Goal: Check status: Check status

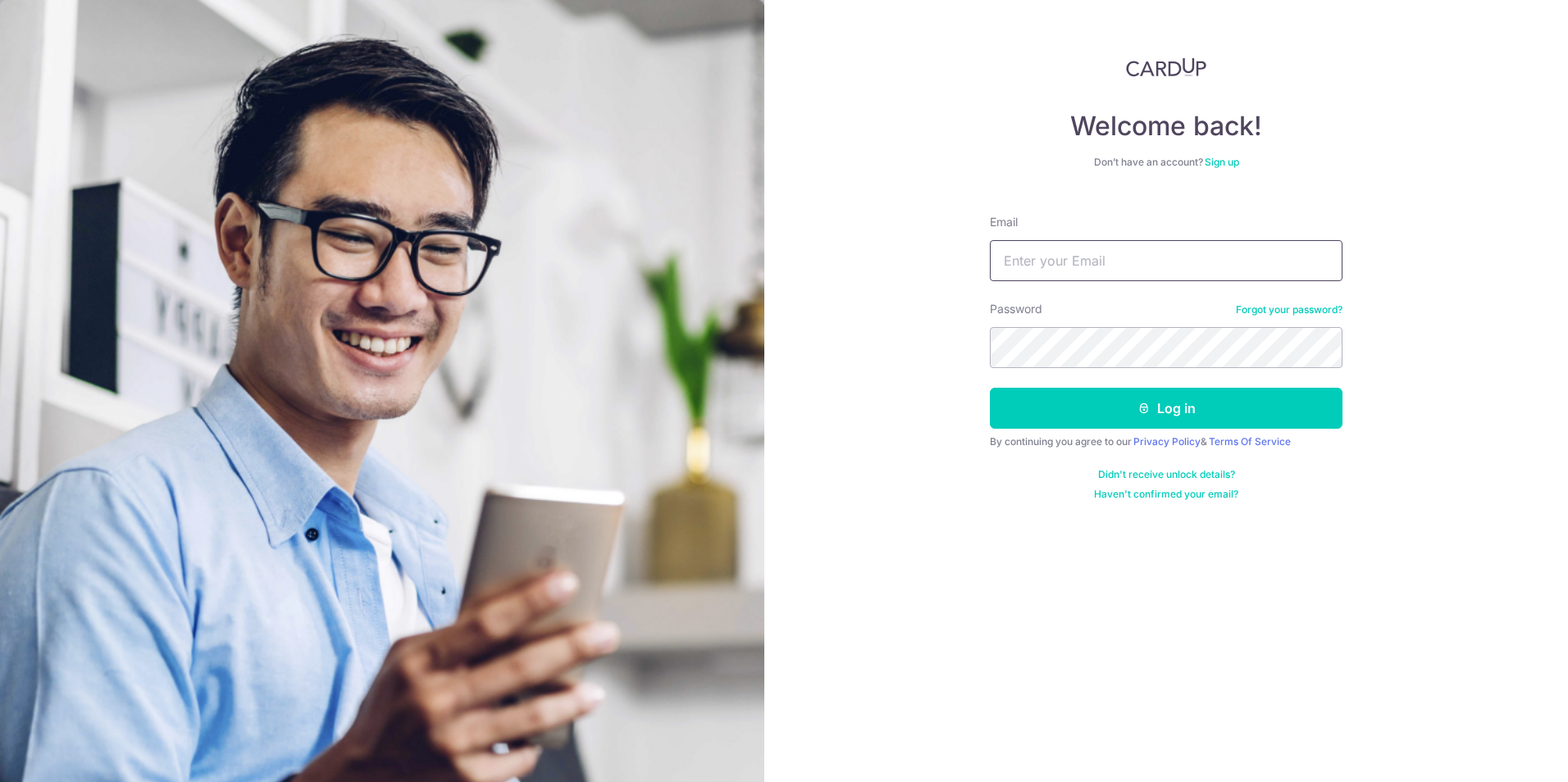
type input "[EMAIL_ADDRESS][DOMAIN_NAME]"
click at [1108, 422] on button "Log in" at bounding box center [1166, 408] width 353 height 41
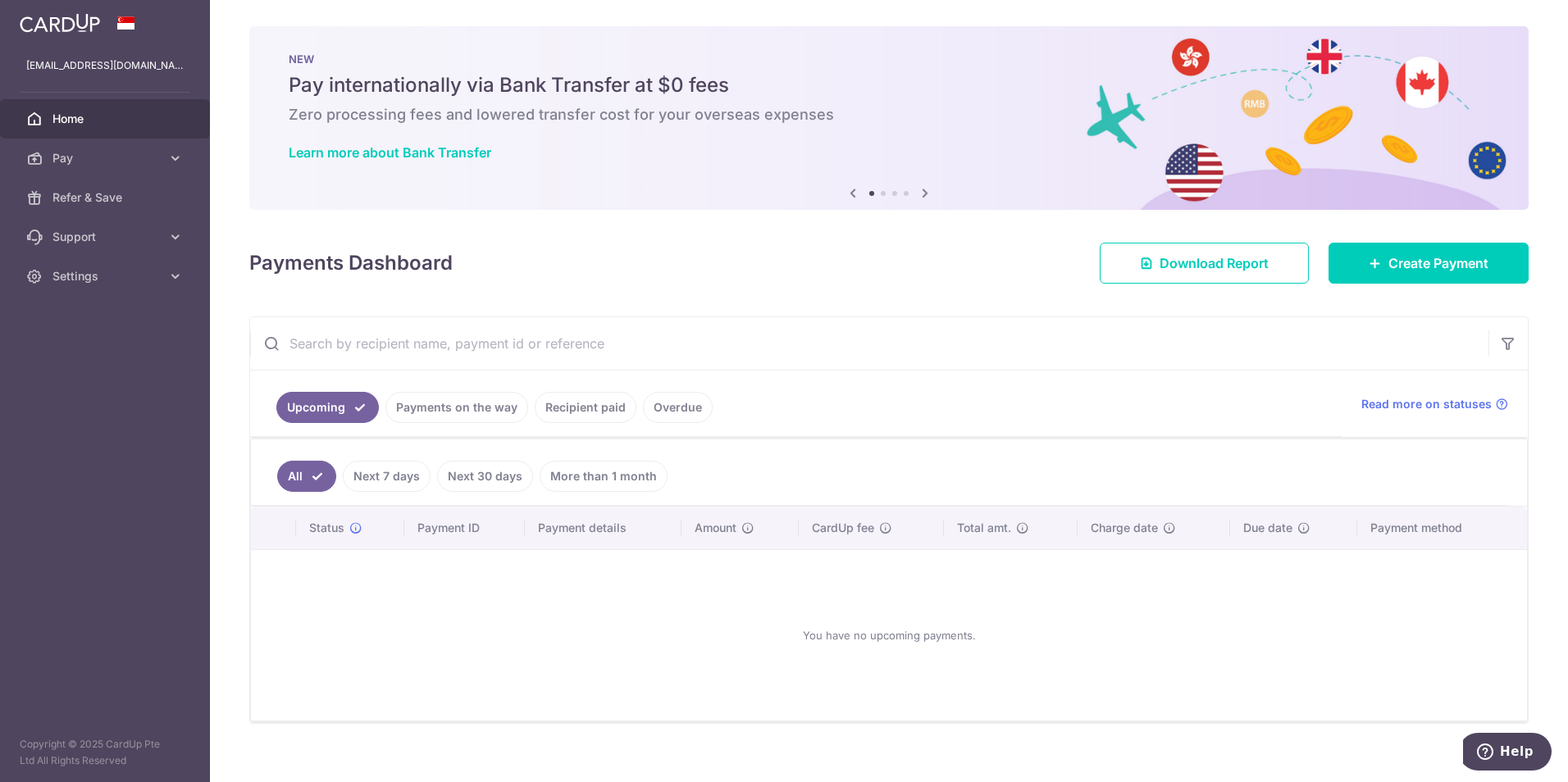
click at [431, 412] on link "Payments on the way" at bounding box center [456, 408] width 142 height 31
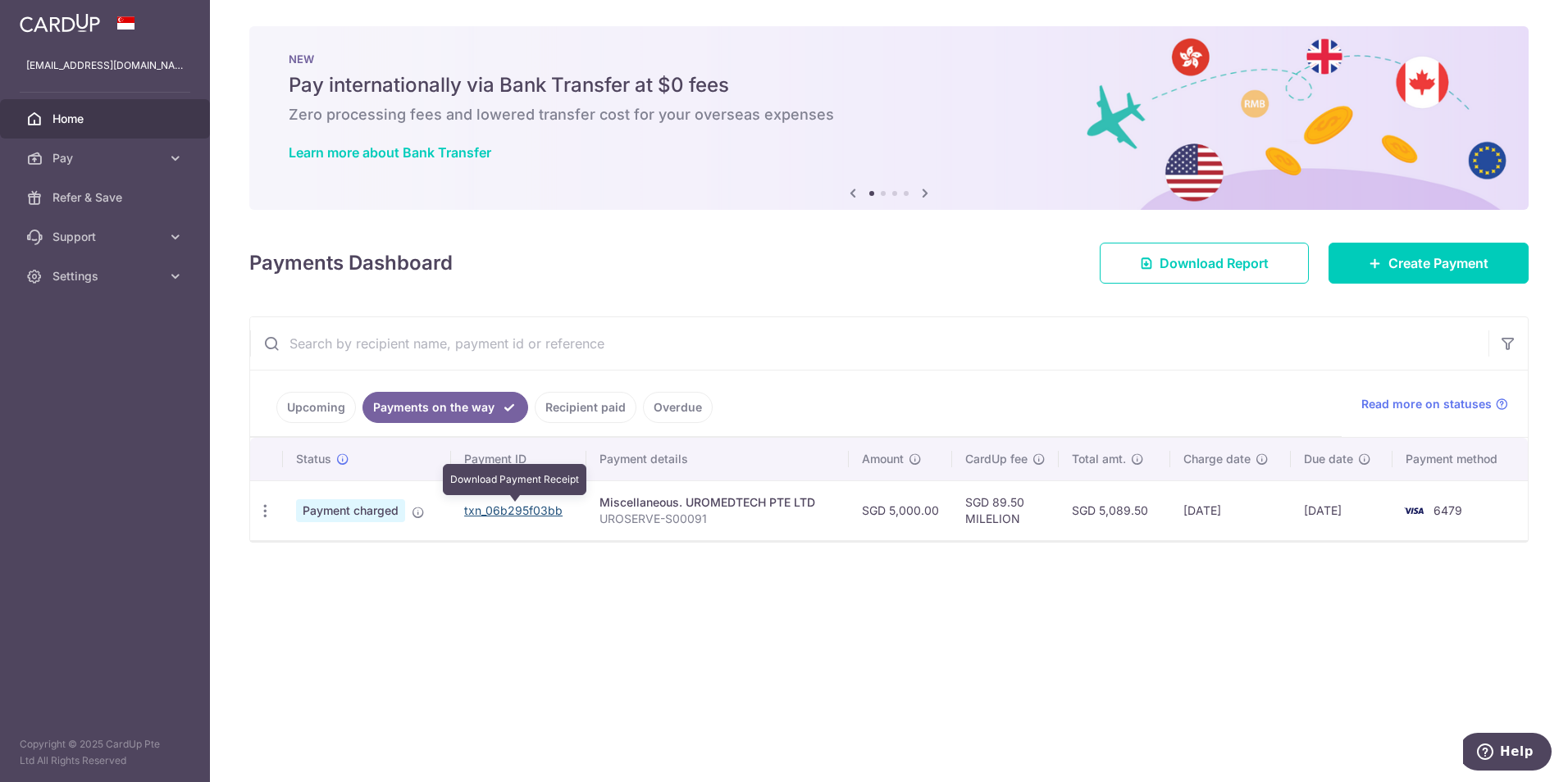
click at [527, 510] on link "txn_06b295f03bb" at bounding box center [513, 509] width 98 height 14
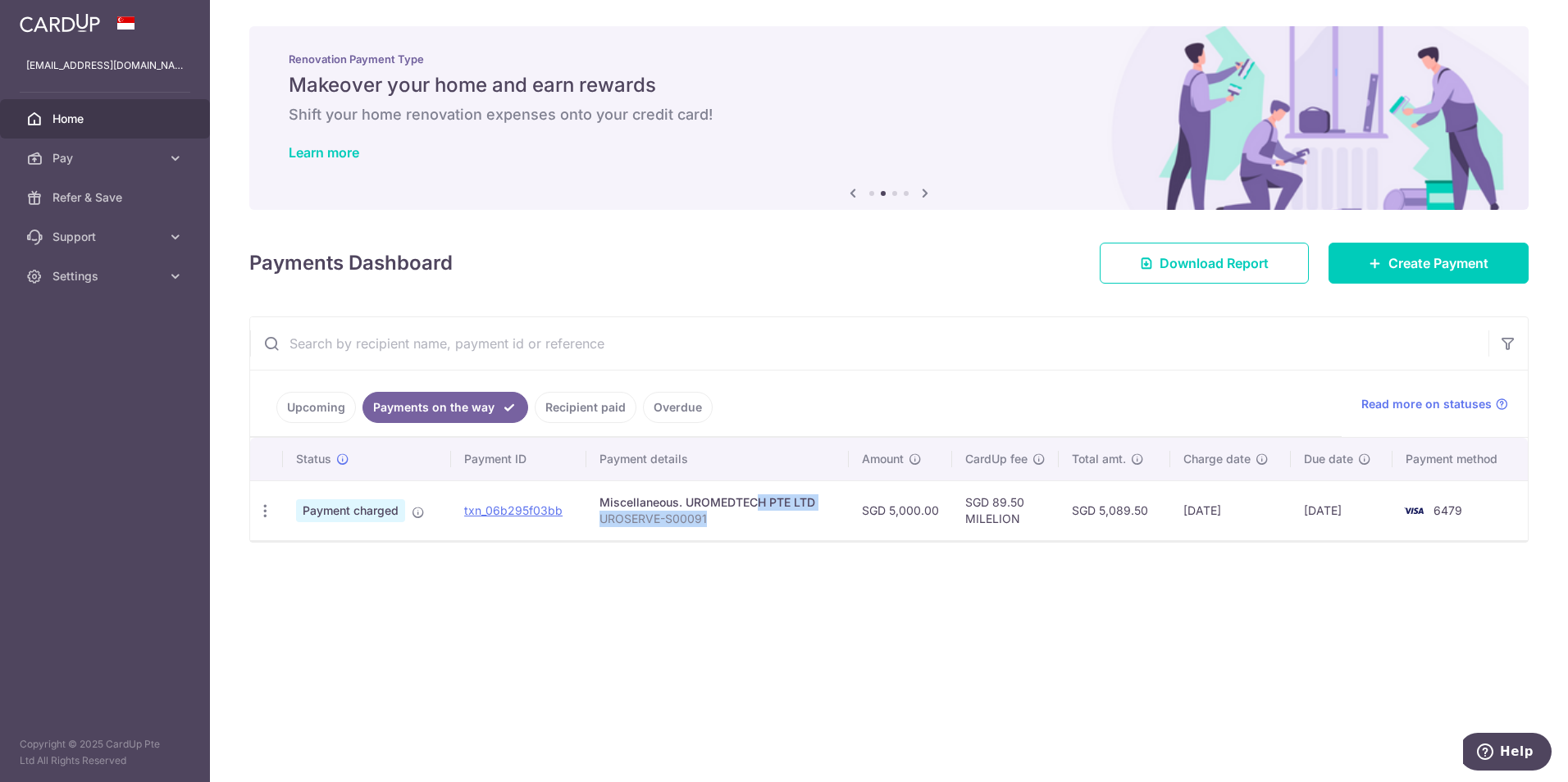
drag, startPoint x: 689, startPoint y: 499, endPoint x: 751, endPoint y: 519, distance: 65.1
click at [751, 519] on td "Miscellaneous. UROMEDTECH PTE LTD UROSERVE-S00091" at bounding box center [718, 509] width 263 height 60
drag, startPoint x: 751, startPoint y: 519, endPoint x: 765, endPoint y: 532, distance: 19.1
click at [765, 532] on td "Miscellaneous. UROMEDTECH PTE LTD UROSERVE-S00091" at bounding box center [718, 509] width 263 height 60
